Goal: Find specific page/section: Find specific page/section

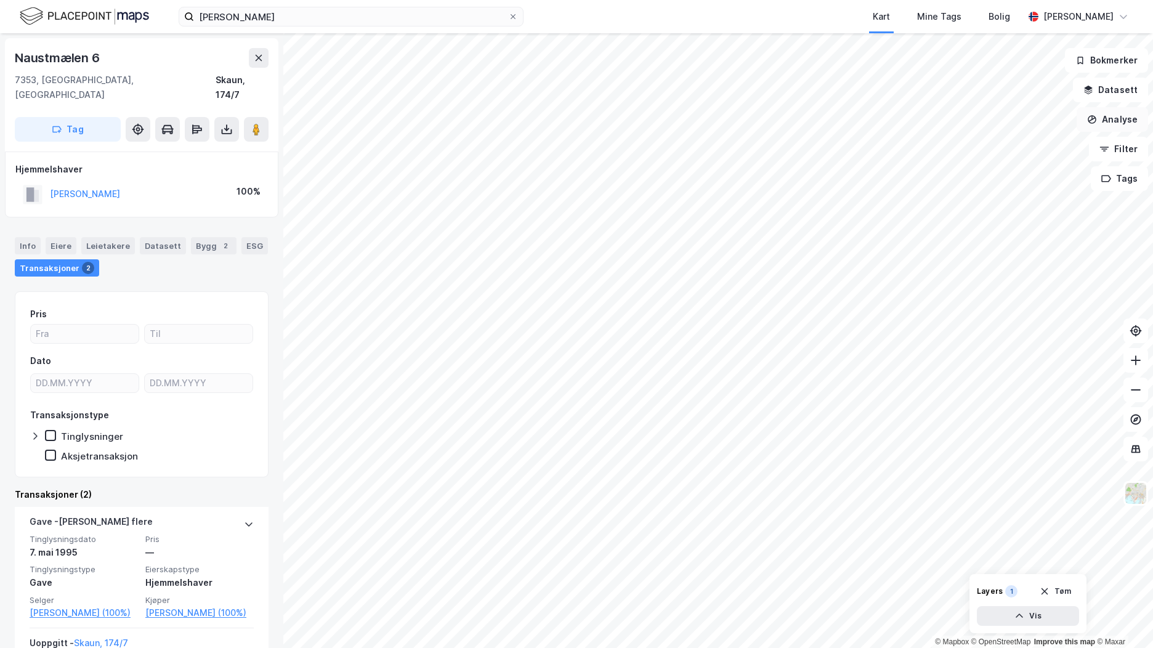
click at [1130, 119] on button "Analyse" at bounding box center [1111, 119] width 71 height 25
click at [1098, 89] on button "Datasett" at bounding box center [1110, 90] width 75 height 25
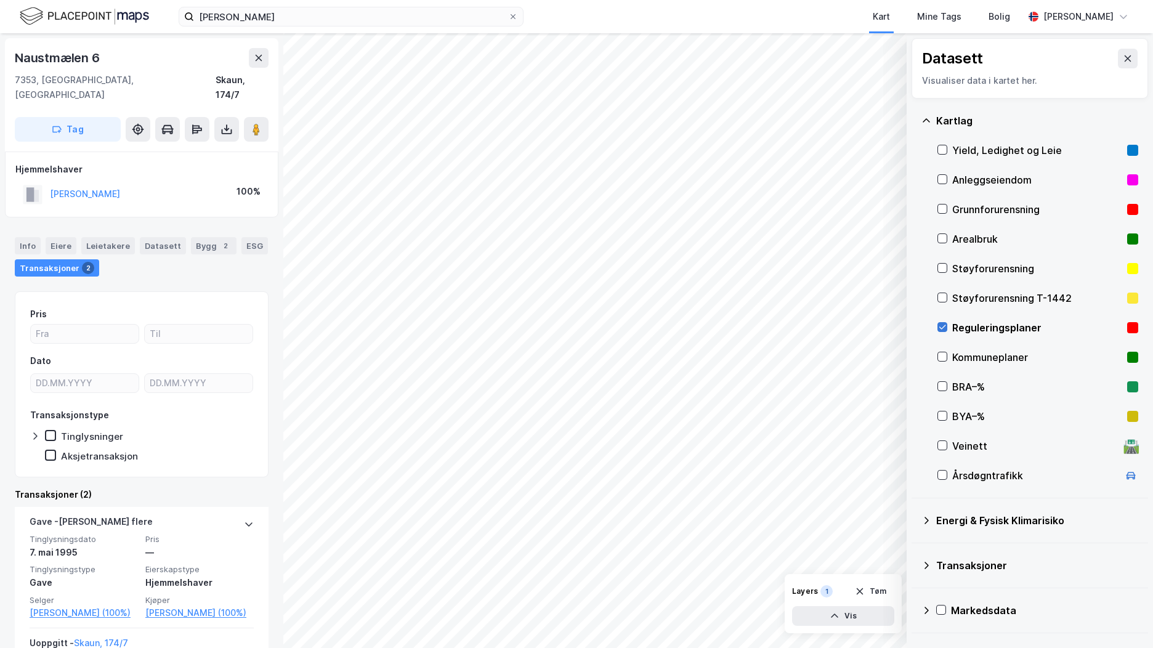
click at [940, 324] on icon at bounding box center [942, 327] width 9 height 9
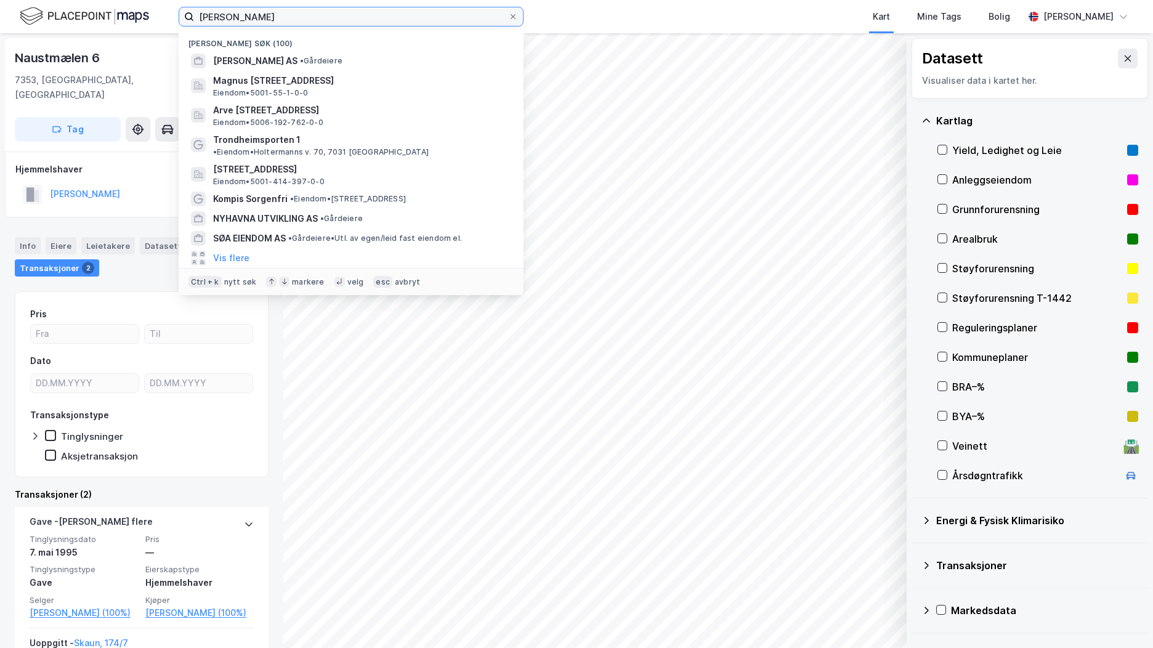
click at [229, 12] on input "[PERSON_NAME]" at bounding box center [351, 16] width 314 height 18
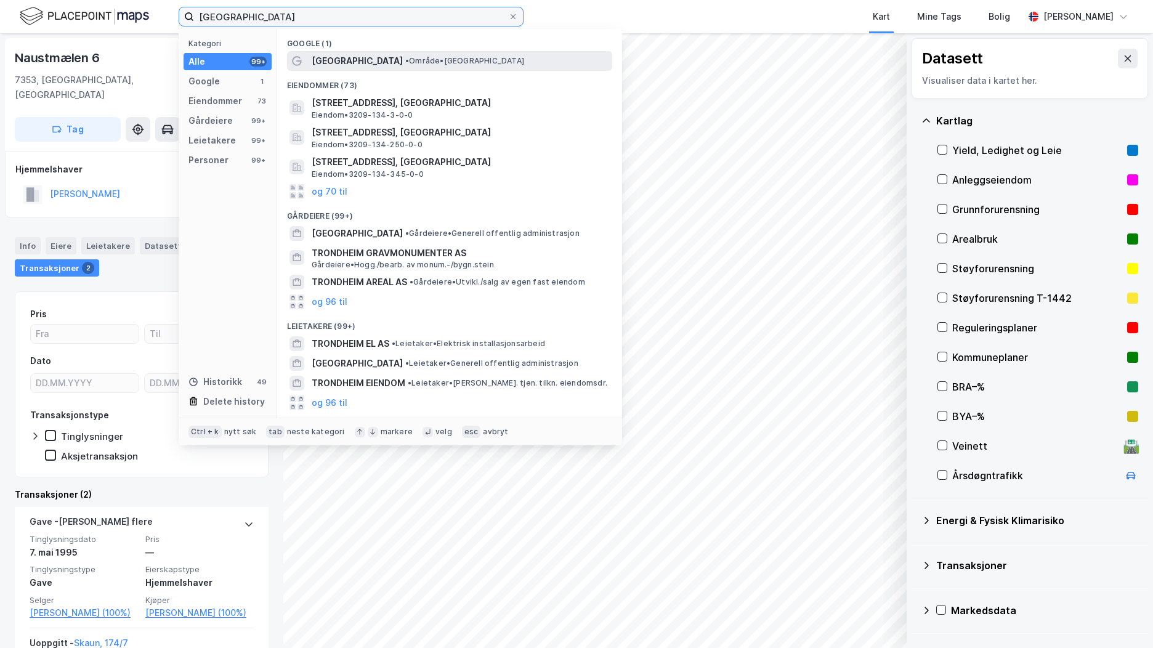
type input "[GEOGRAPHIC_DATA]"
click at [459, 62] on div "[GEOGRAPHIC_DATA] • Område • [GEOGRAPHIC_DATA]" at bounding box center [461, 61] width 298 height 15
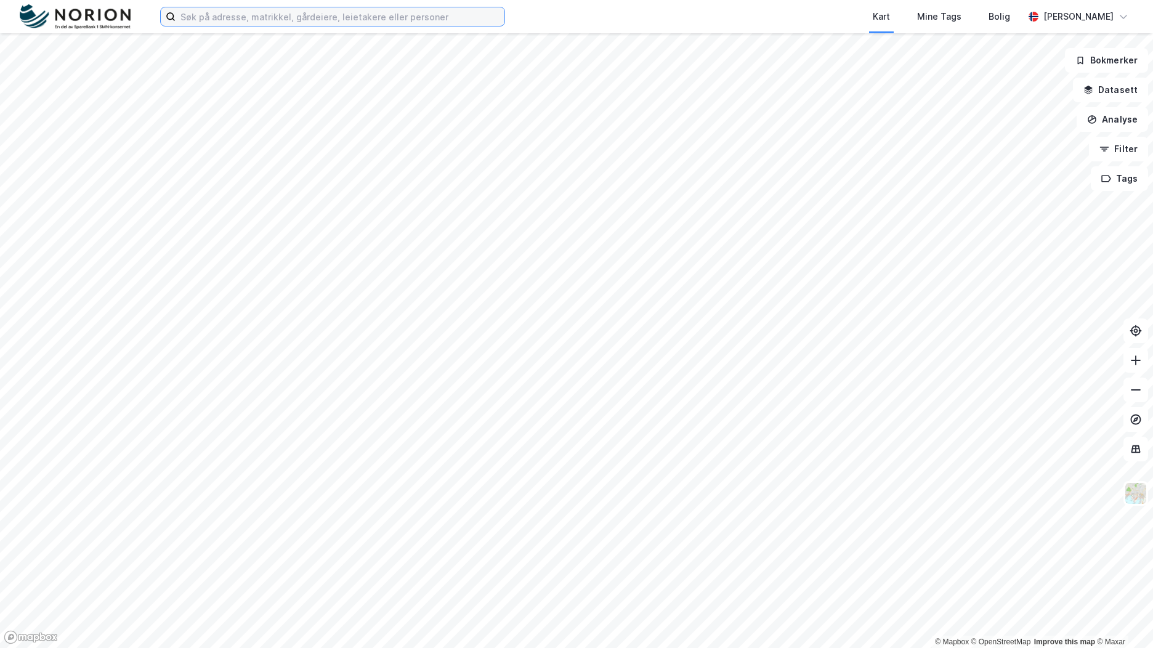
click at [382, 20] on input at bounding box center [339, 16] width 329 height 18
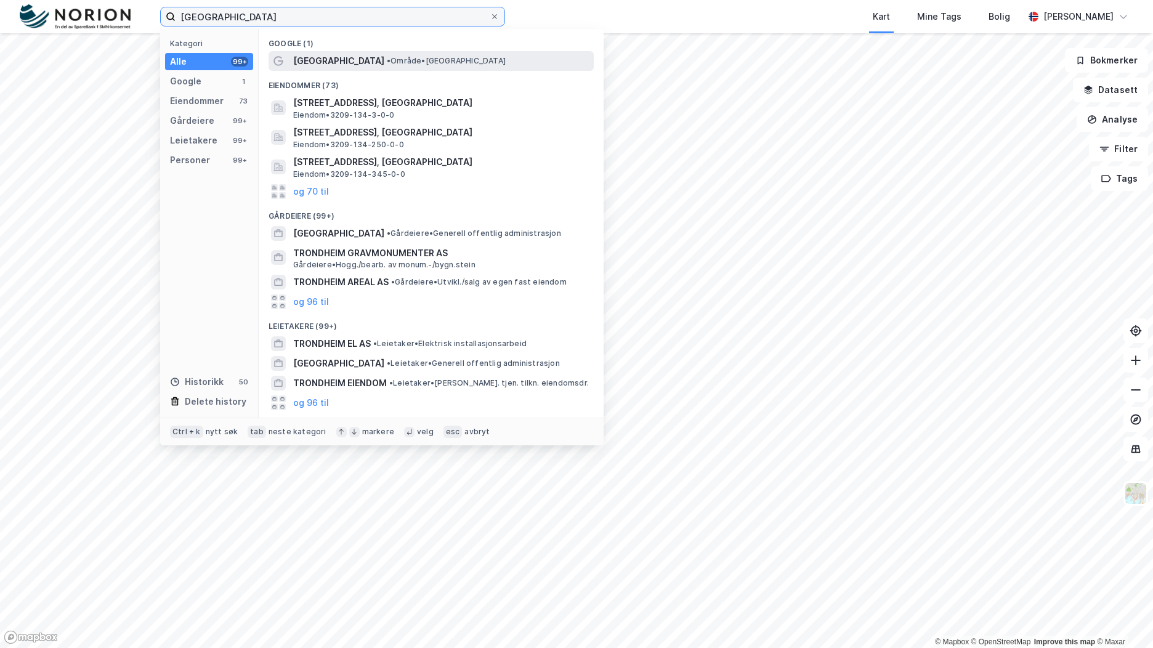
type input "[GEOGRAPHIC_DATA]"
click at [387, 62] on span "• Område • Trondheim" at bounding box center [446, 61] width 119 height 10
